Goal: Obtain resource: Obtain resource

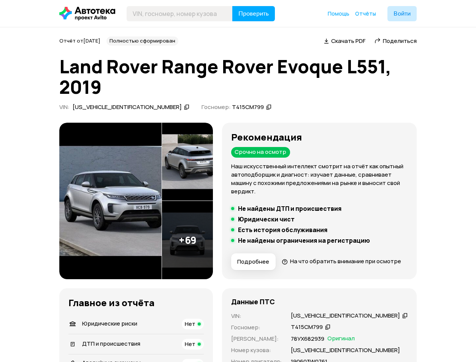
click at [269, 265] on span "Подробнее" at bounding box center [253, 262] width 32 height 8
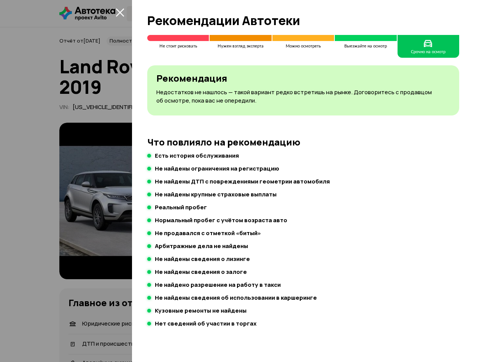
click at [105, 62] on div at bounding box center [241, 181] width 482 height 362
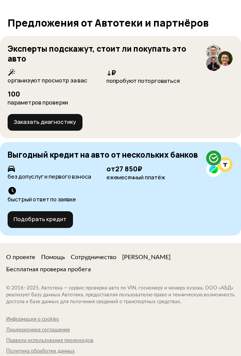
scroll to position [2752, 0]
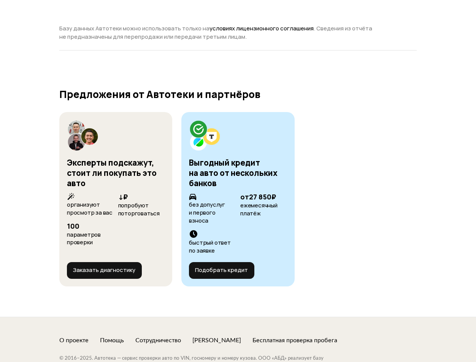
scroll to position [2964, 0]
